Goal: Find contact information: Find contact information

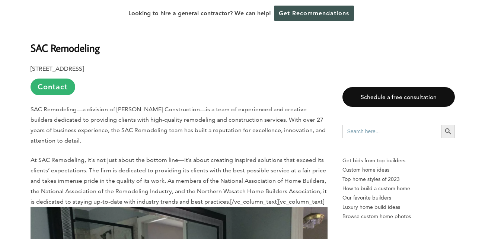
scroll to position [2735, 0]
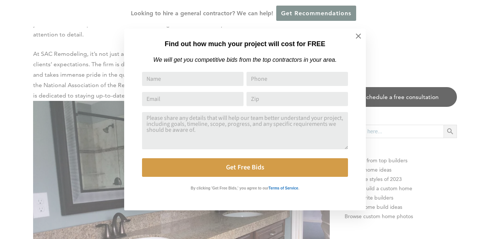
click at [362, 37] on icon at bounding box center [358, 36] width 8 height 8
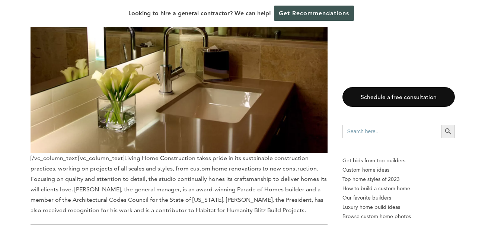
scroll to position [613, 0]
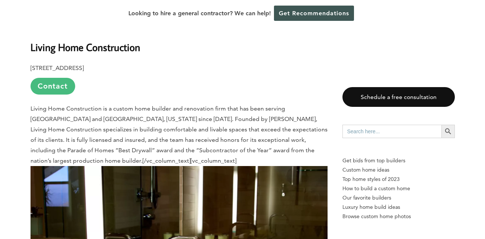
click at [63, 79] on link "Contact" at bounding box center [52, 86] width 45 height 17
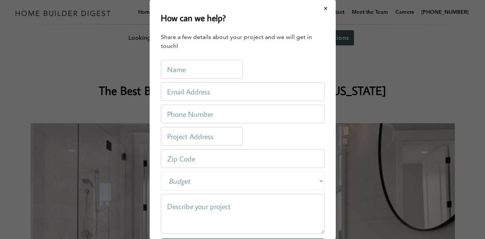
scroll to position [0, 0]
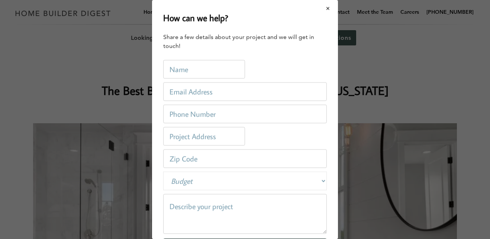
click at [324, 10] on button "Close modal" at bounding box center [328, 9] width 20 height 16
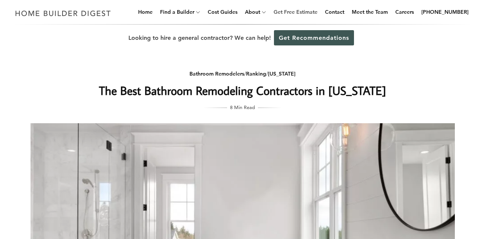
click at [312, 9] on link "Get Free Estimate" at bounding box center [295, 12] width 50 height 24
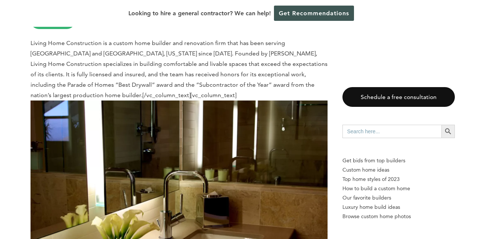
scroll to position [607, 0]
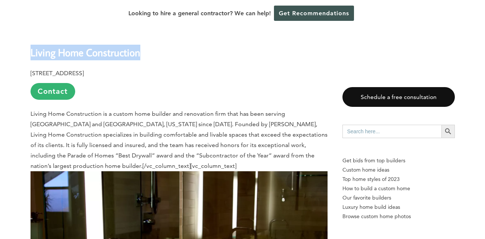
drag, startPoint x: 26, startPoint y: 50, endPoint x: 145, endPoint y: 51, distance: 119.0
drag, startPoint x: 145, startPoint y: 51, endPoint x: 130, endPoint y: 54, distance: 15.7
copy b "Living Home Construction"
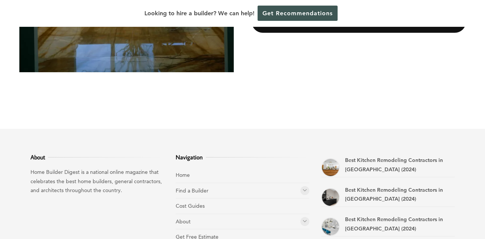
scroll to position [286, 0]
